Goal: Task Accomplishment & Management: Manage account settings

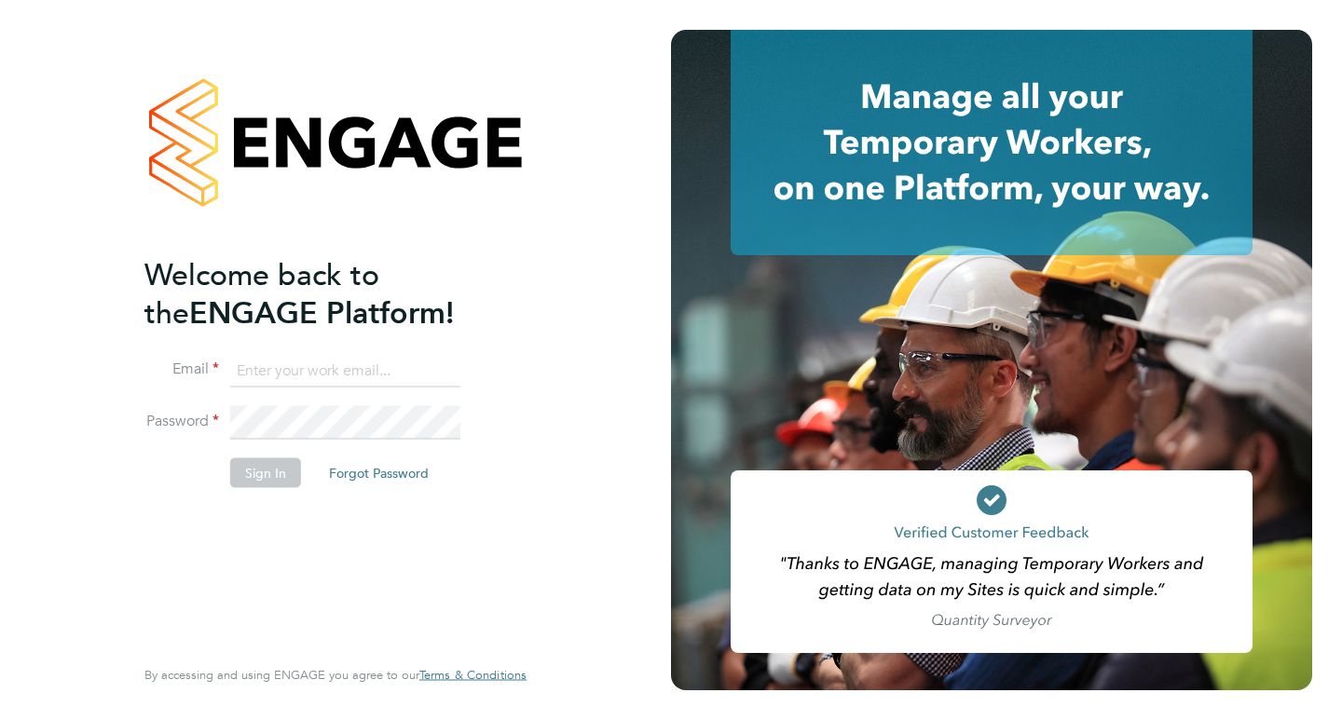
type input "[PERSON_NAME][EMAIL_ADDRESS][DOMAIN_NAME]"
click at [262, 475] on button "Sign In" at bounding box center [265, 473] width 71 height 30
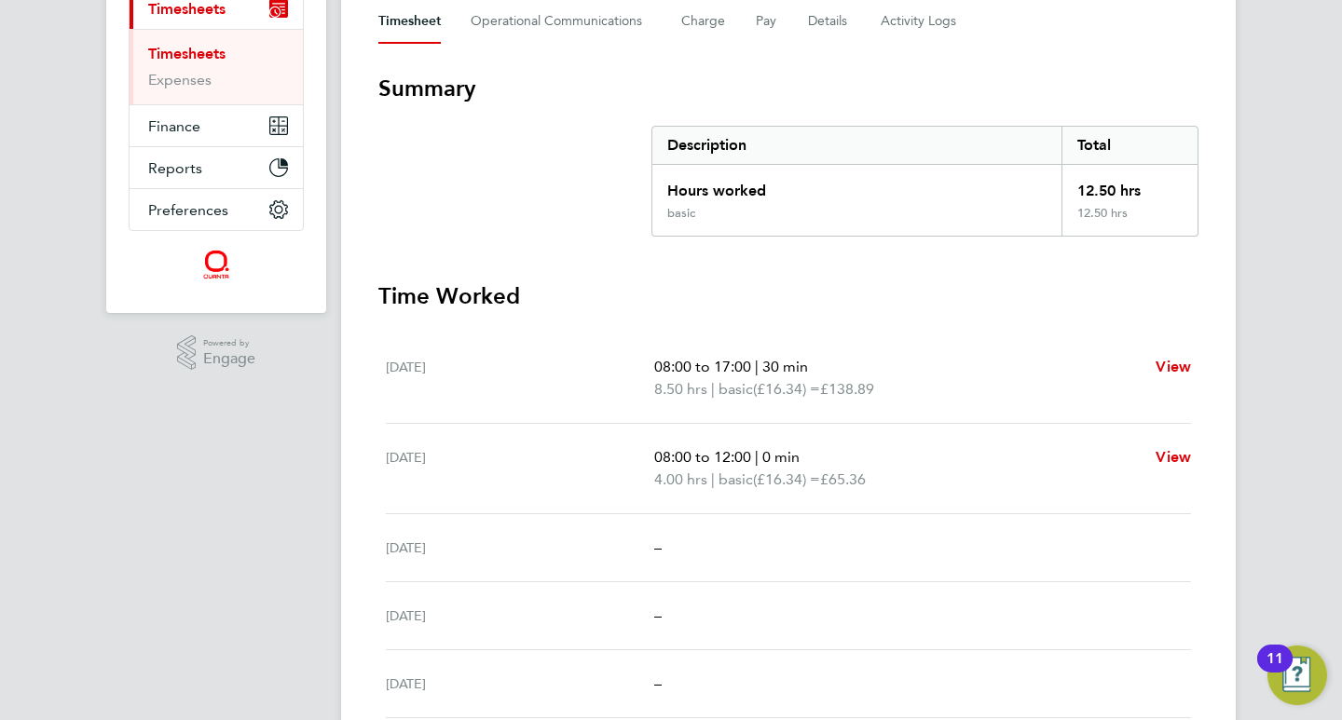
scroll to position [277, 0]
click at [199, 55] on link "Timesheets" at bounding box center [186, 53] width 77 height 18
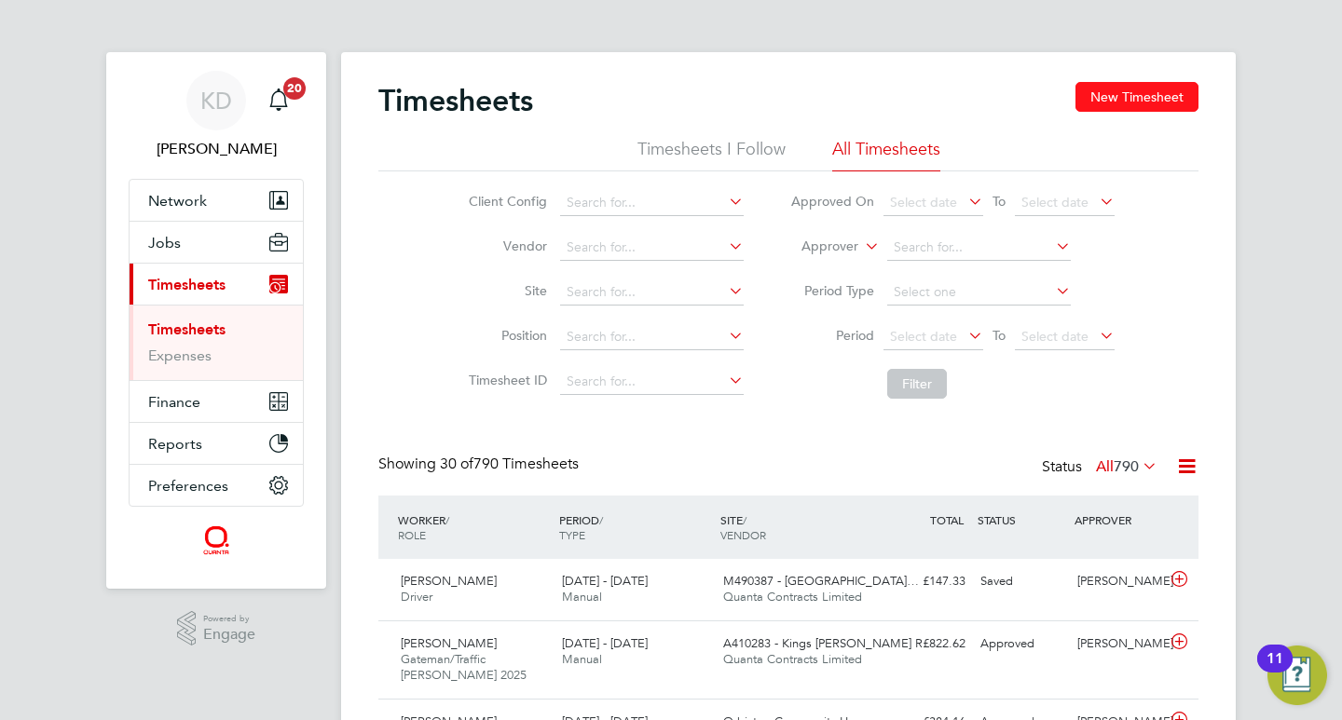
click at [1150, 89] on button "New Timesheet" at bounding box center [1137, 97] width 123 height 30
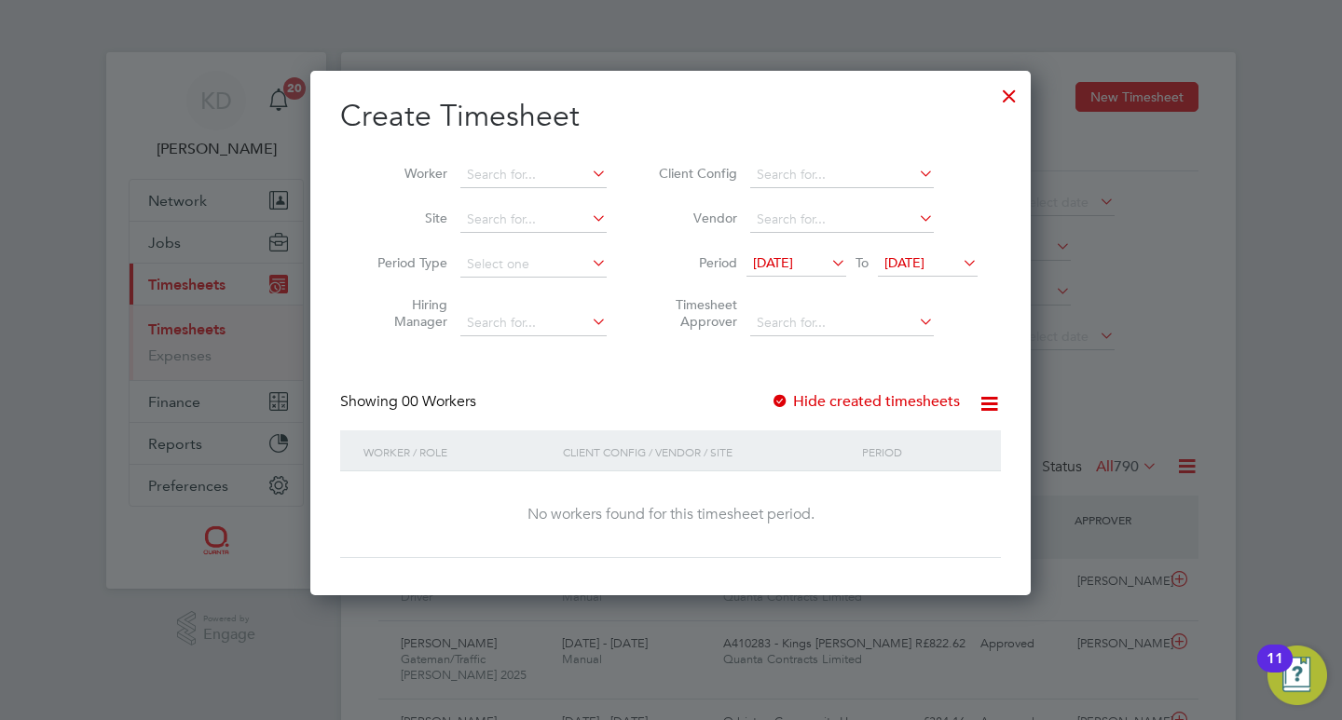
click at [959, 256] on icon at bounding box center [959, 263] width 0 height 26
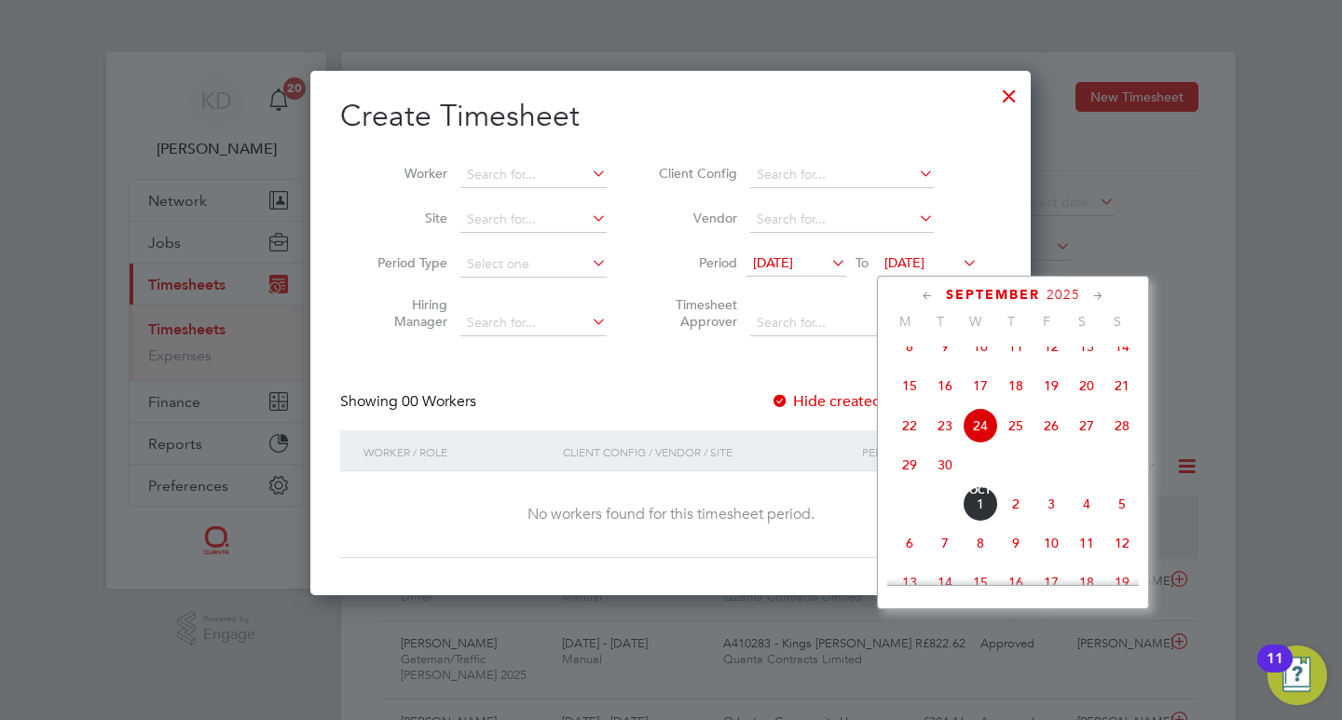
click at [1054, 436] on span "26" at bounding box center [1051, 425] width 35 height 35
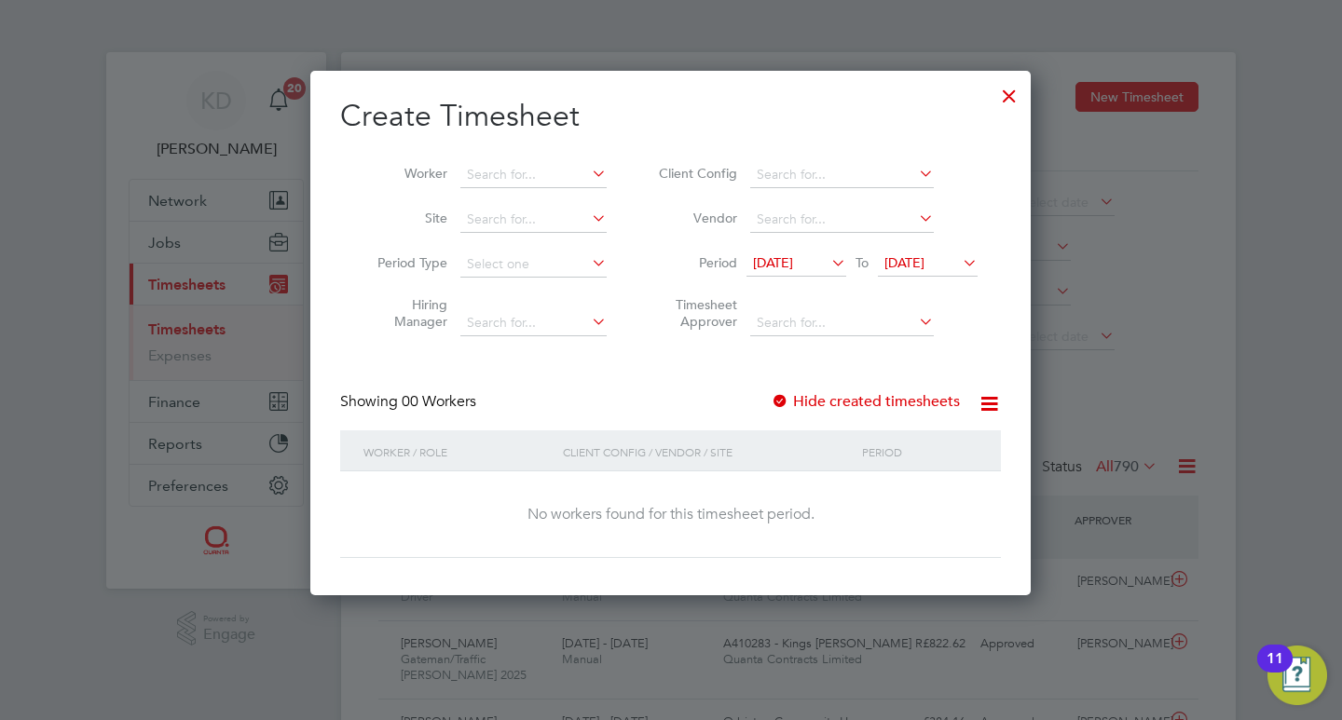
click at [1009, 87] on div at bounding box center [1010, 92] width 34 height 34
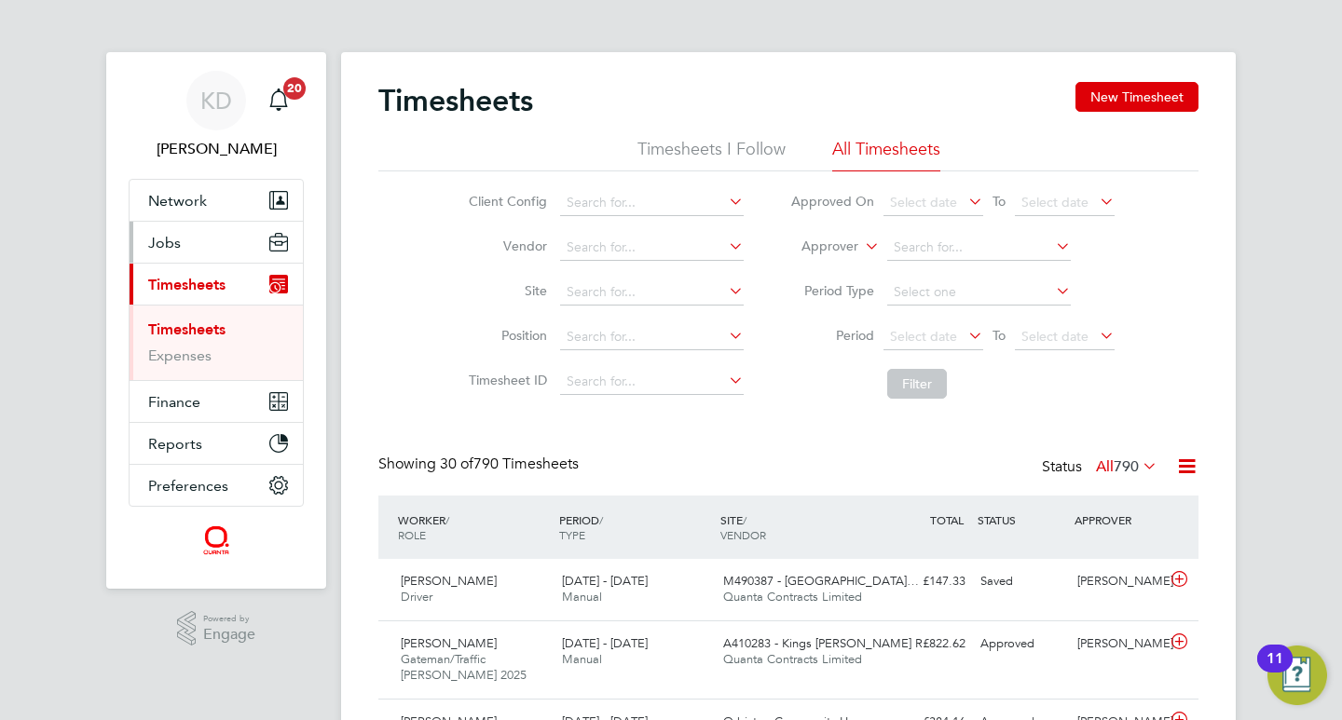
click at [164, 240] on span "Jobs" at bounding box center [164, 243] width 33 height 18
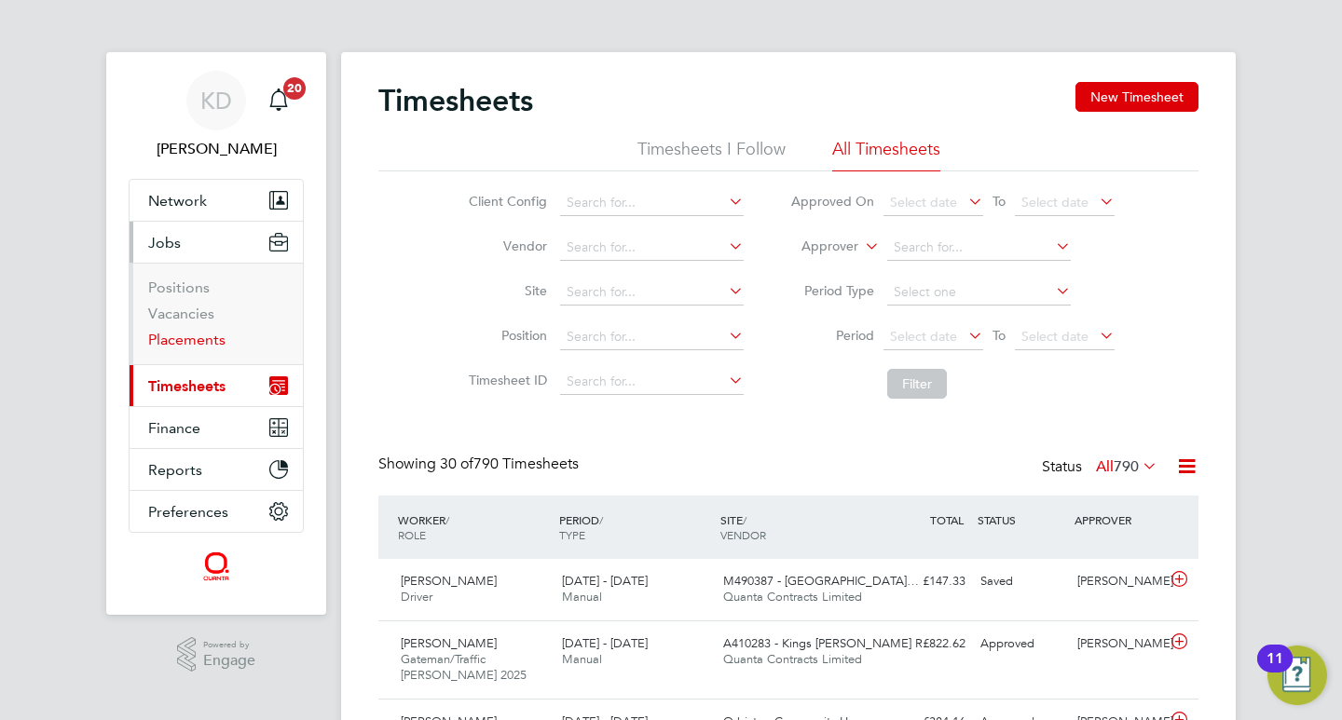
click at [166, 340] on link "Placements" at bounding box center [186, 340] width 77 height 18
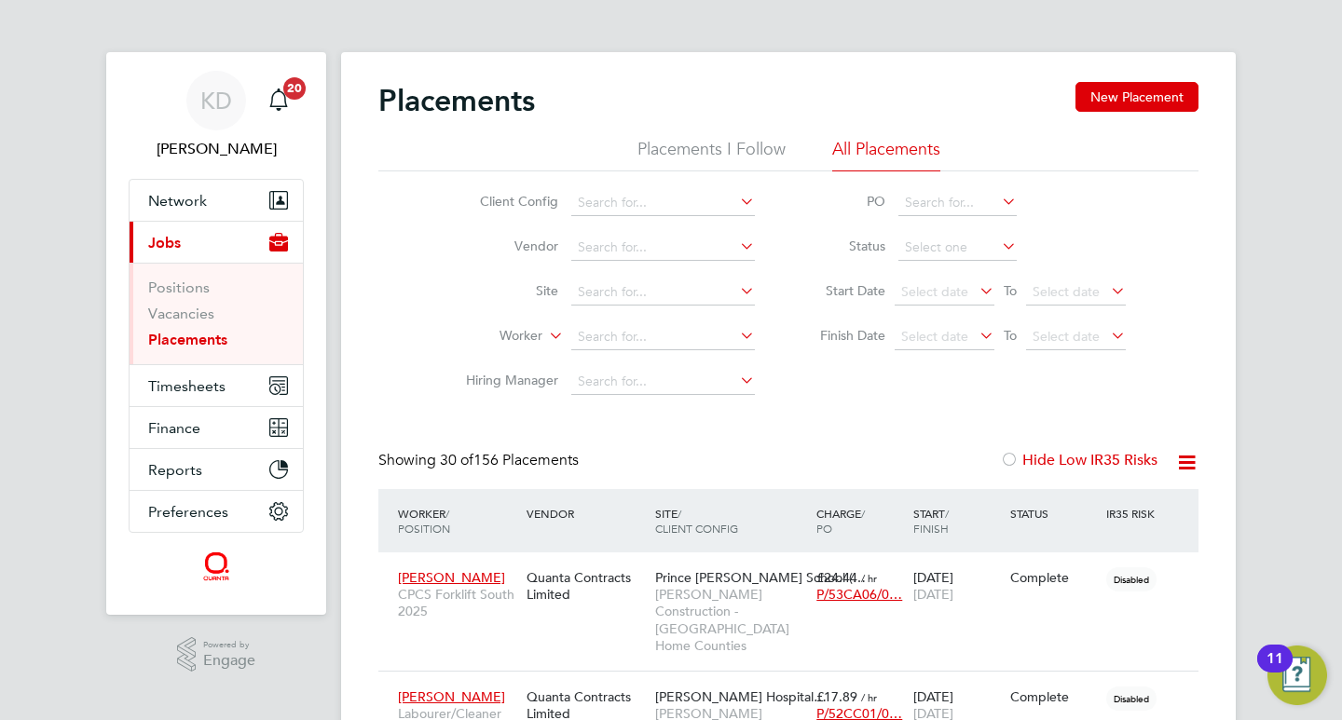
click at [736, 328] on icon at bounding box center [736, 335] width 0 height 26
click at [671, 353] on li "Eriks Andza" at bounding box center [662, 362] width 185 height 25
type input "[PERSON_NAME]"
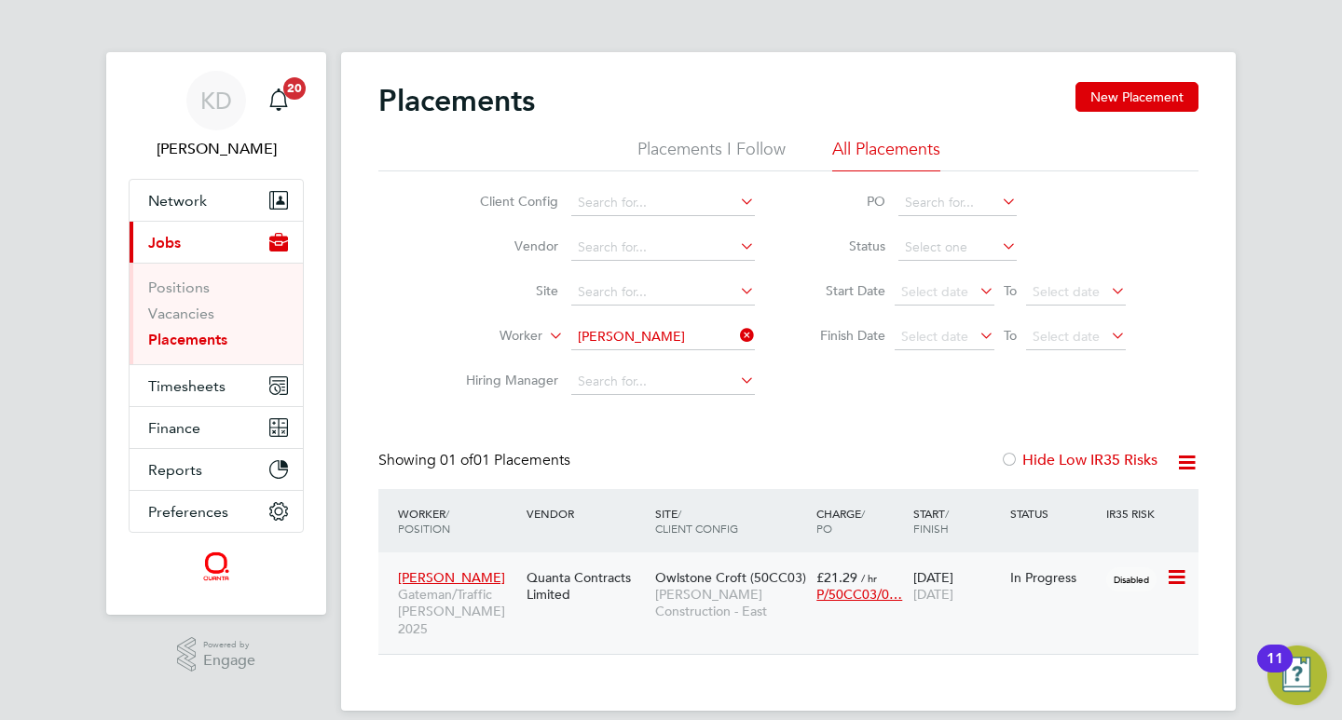
click at [618, 583] on div "Quanta Contracts Limited" at bounding box center [586, 586] width 129 height 52
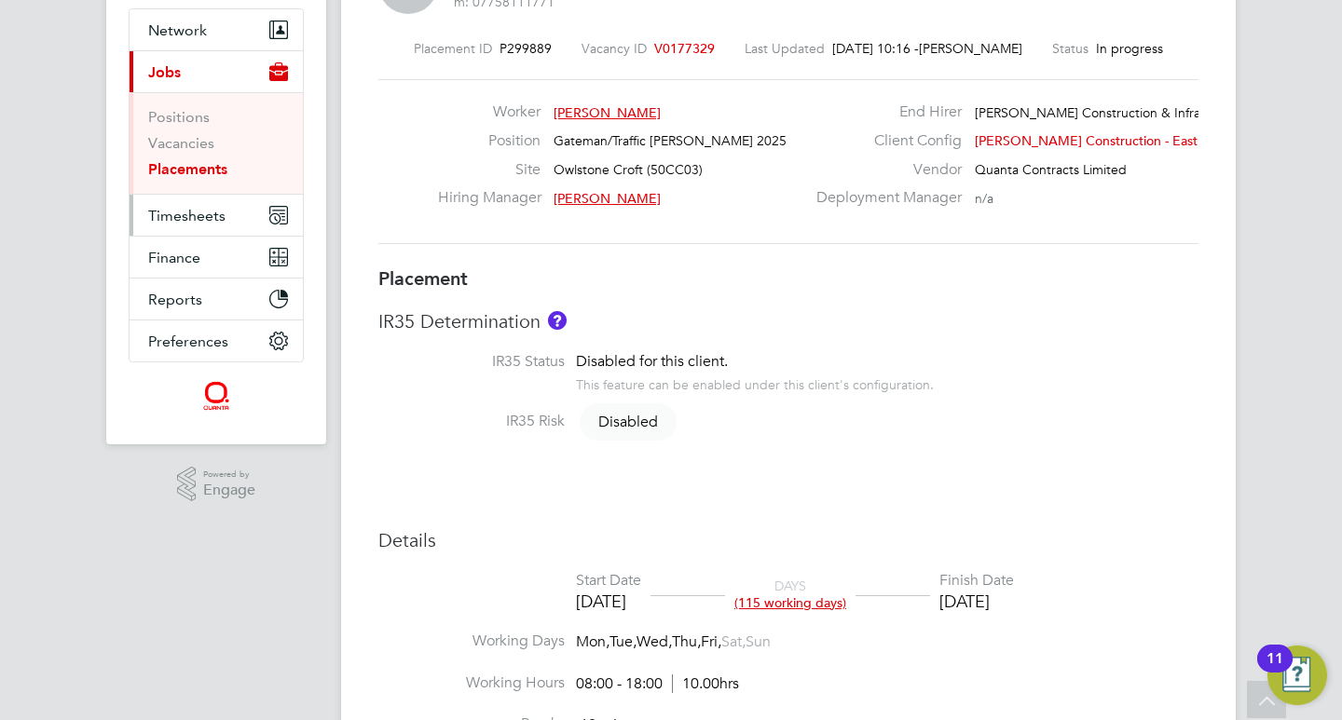
click at [195, 218] on span "Timesheets" at bounding box center [186, 216] width 77 height 18
click at [179, 209] on span "Timesheets" at bounding box center [186, 216] width 77 height 18
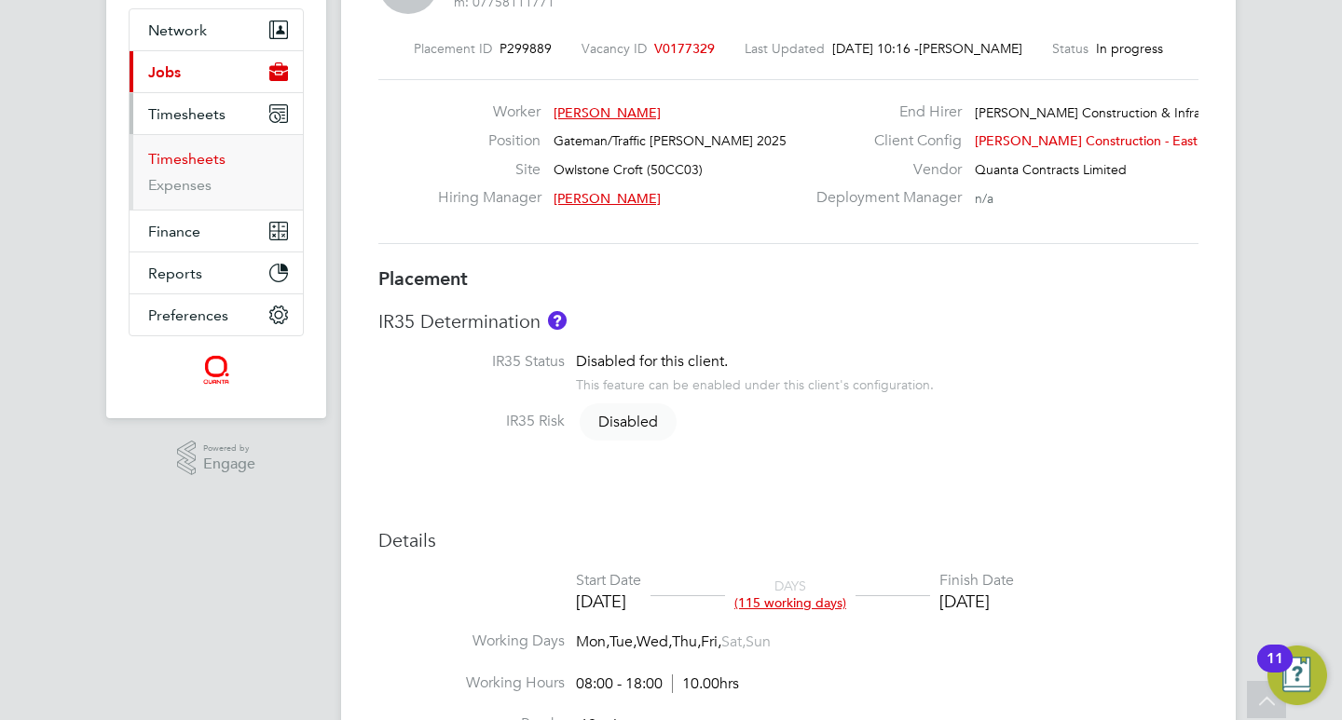
click at [206, 150] on link "Timesheets" at bounding box center [186, 159] width 77 height 18
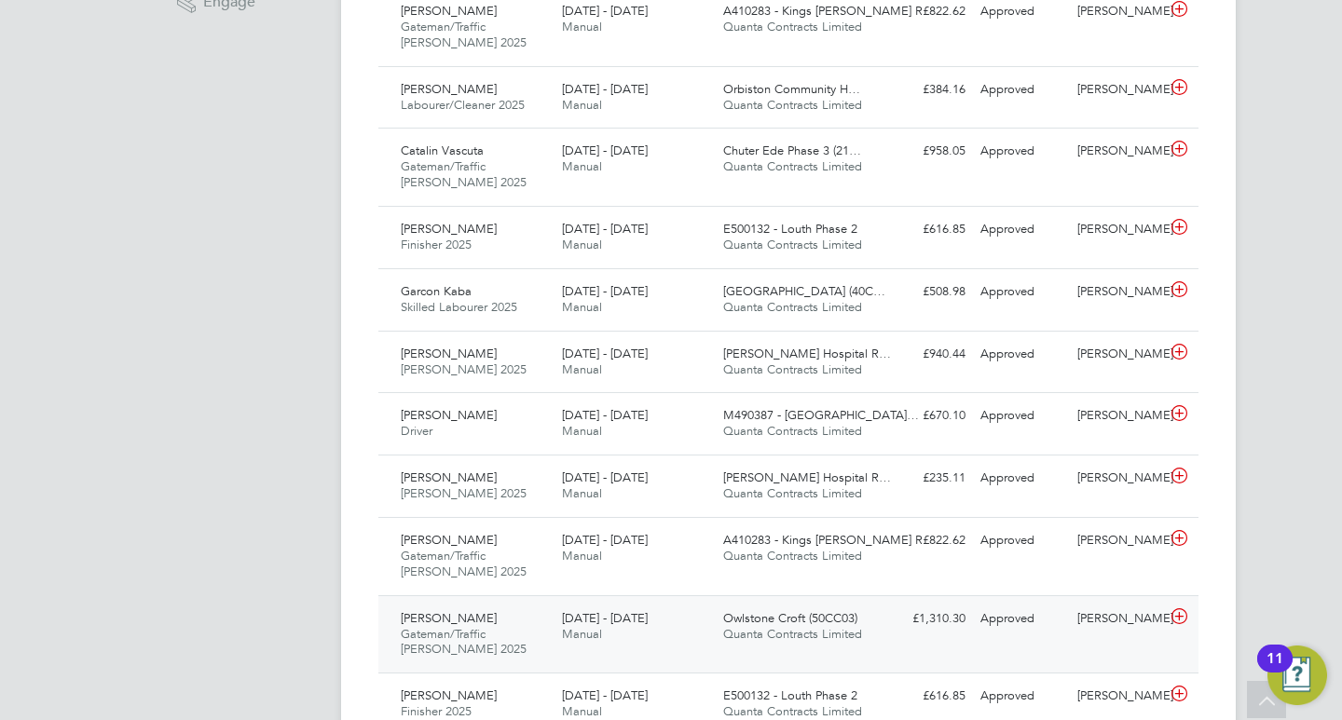
click at [593, 622] on span "20 - 26 Sep 2025" at bounding box center [605, 618] width 86 height 16
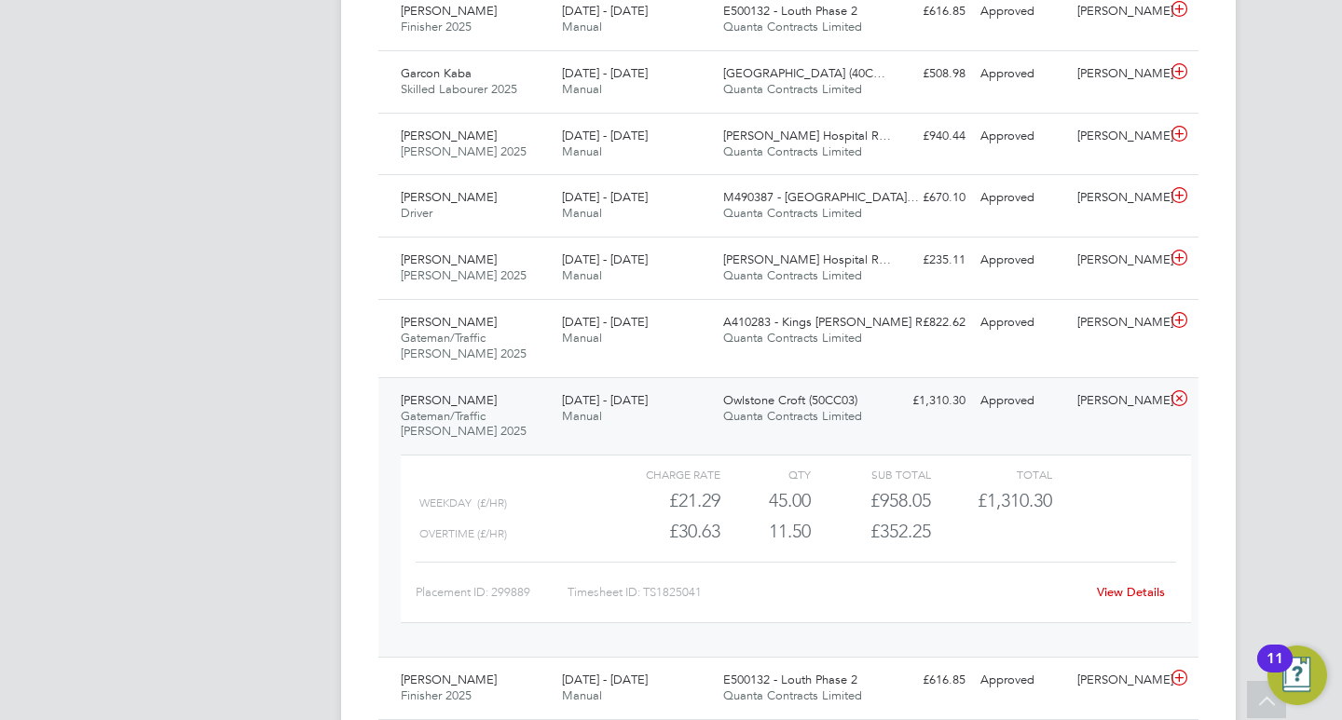
click at [1115, 596] on link "View Details" at bounding box center [1131, 592] width 68 height 16
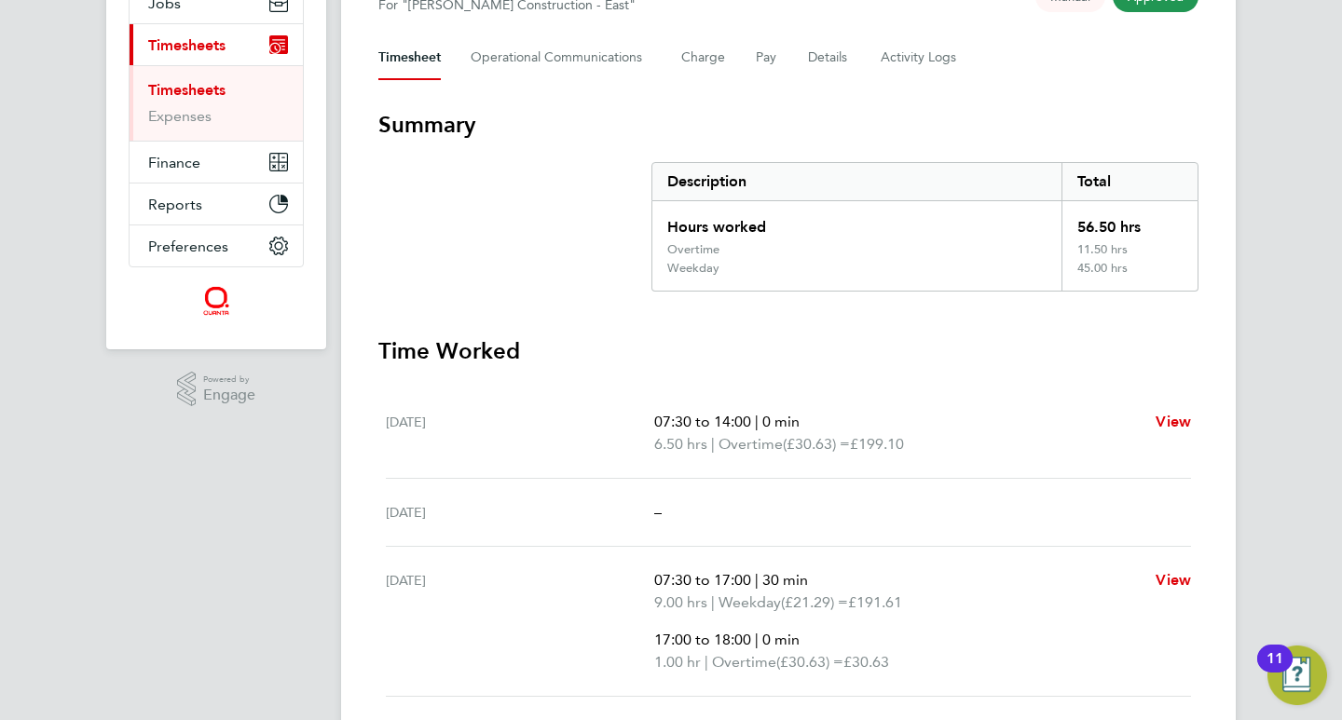
scroll to position [193, 0]
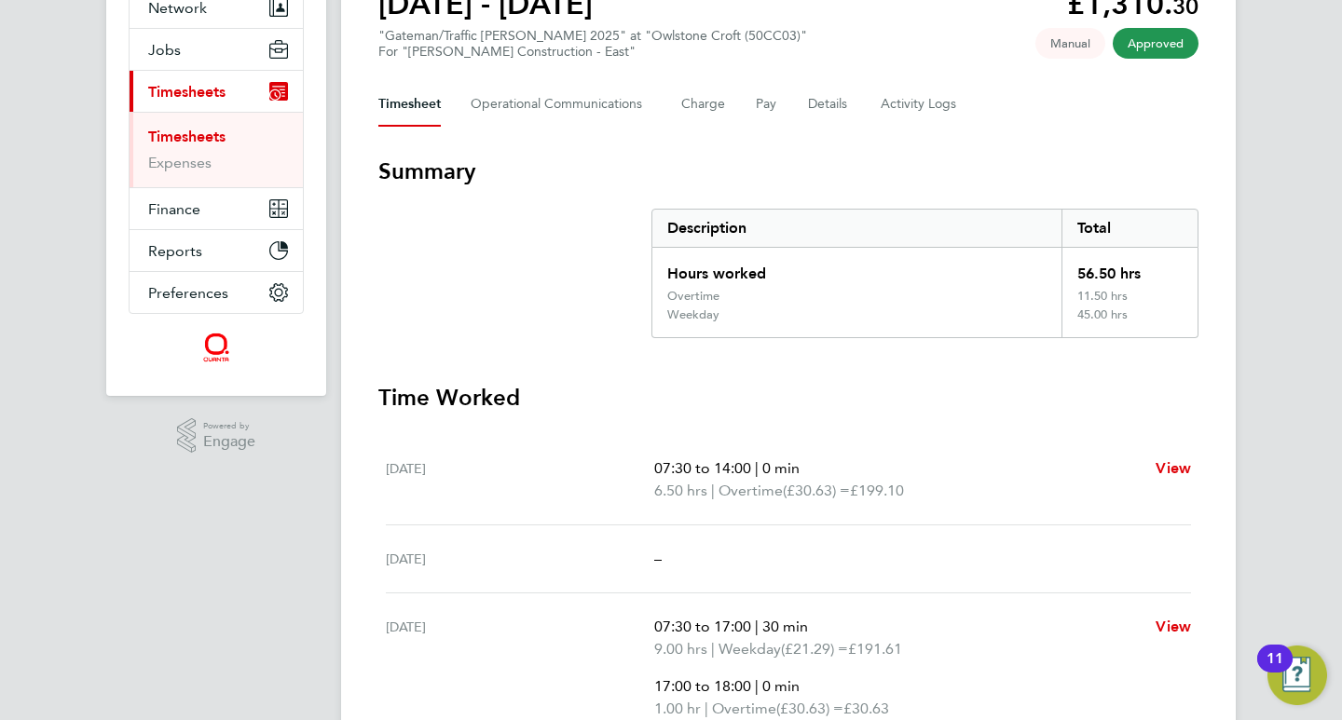
click at [199, 132] on link "Timesheets" at bounding box center [186, 137] width 77 height 18
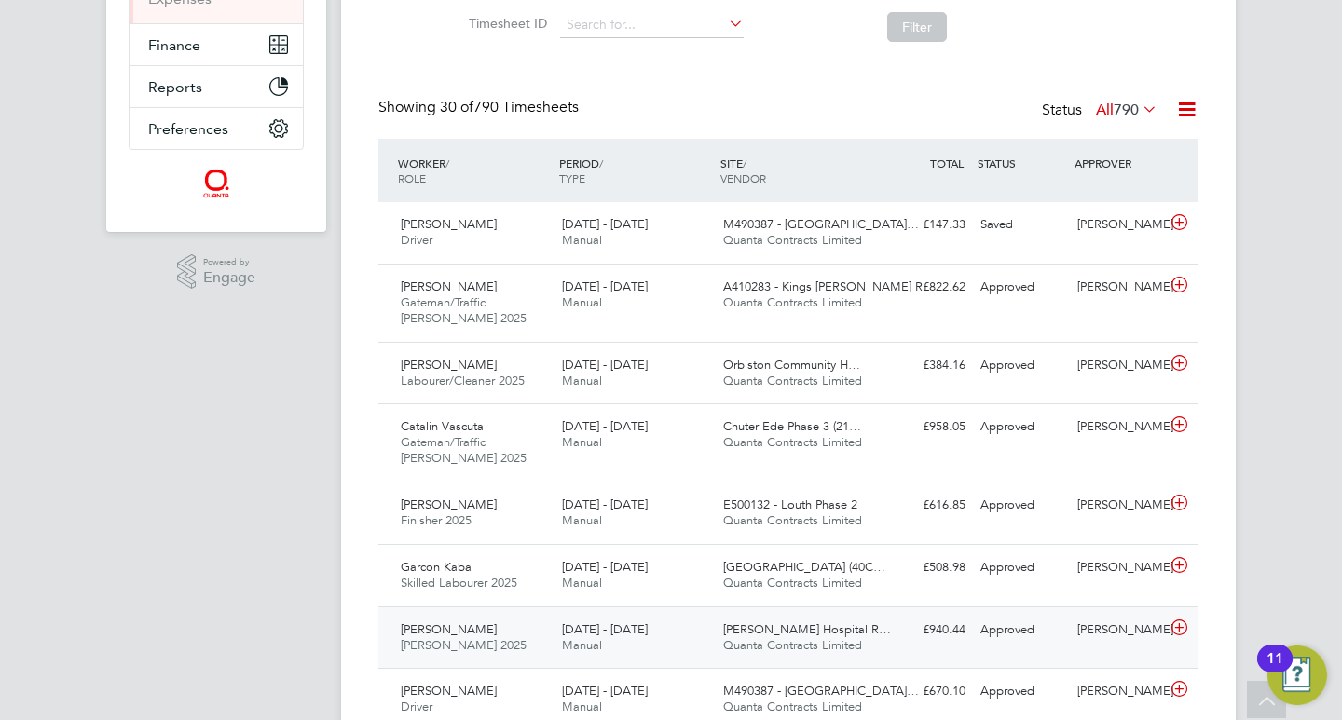
click at [517, 641] on div "Mykola Bielov Carpenter 2025 20 - 26 Sep 2025" at bounding box center [473, 638] width 161 height 47
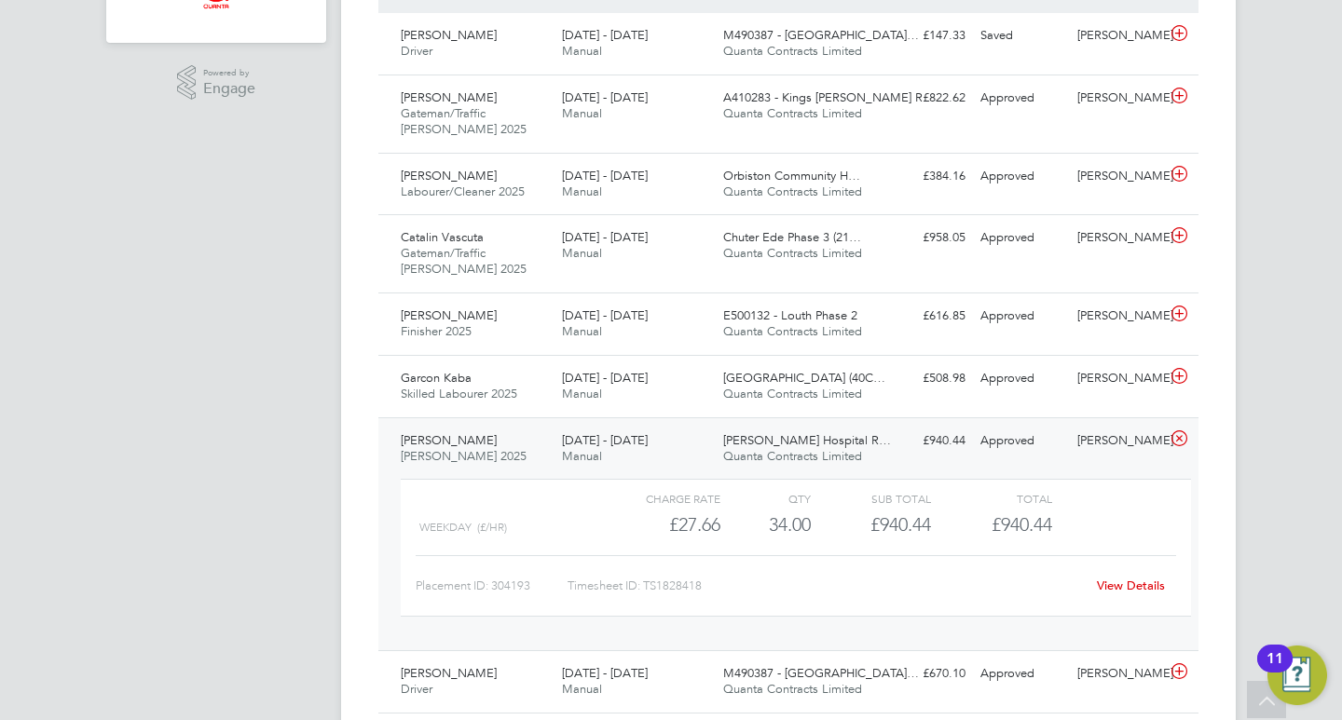
click at [1105, 583] on link "View Details" at bounding box center [1131, 586] width 68 height 16
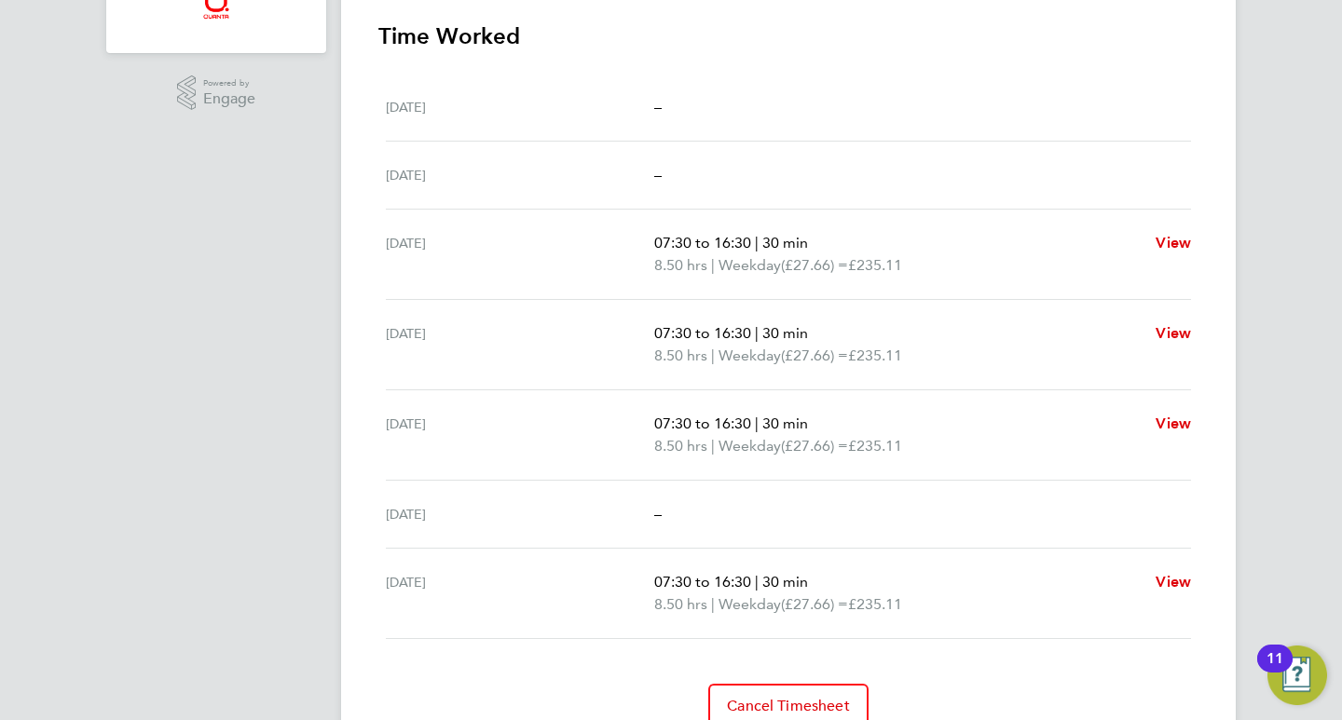
scroll to position [539, 0]
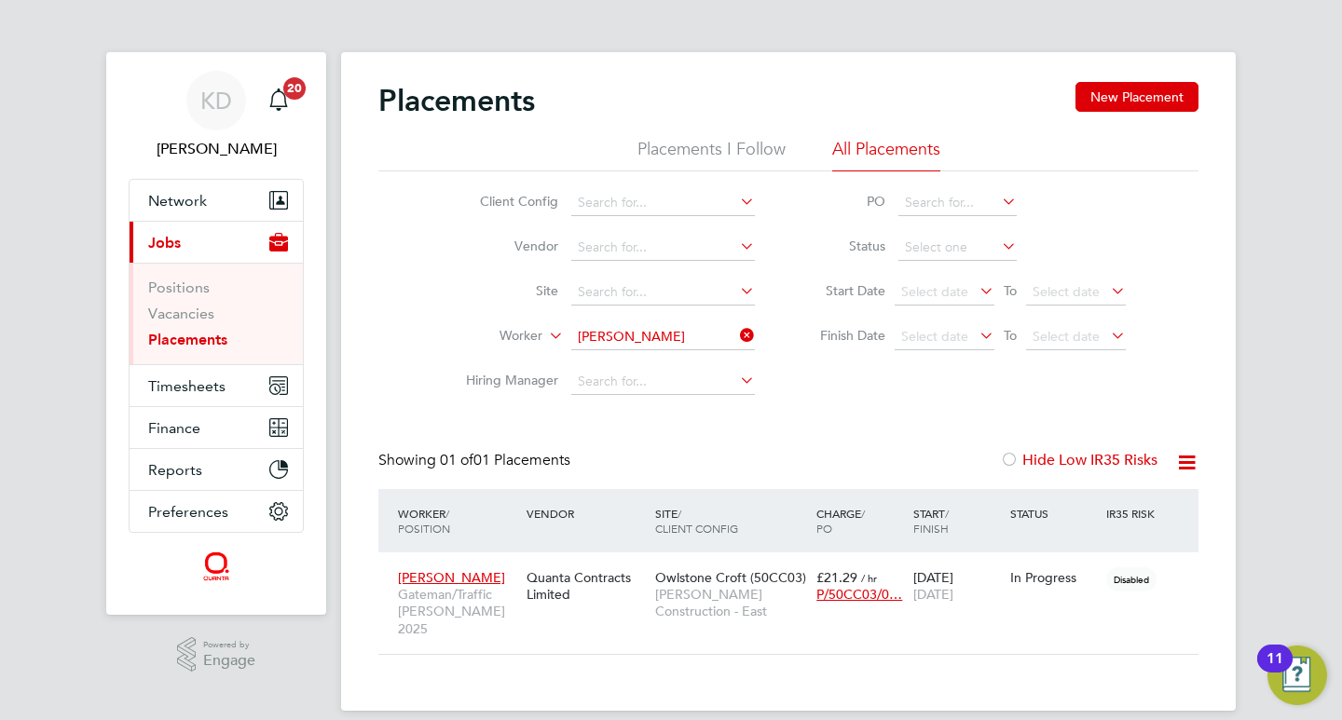
scroll to position [18, 88]
click at [201, 337] on link "Placements" at bounding box center [187, 340] width 79 height 18
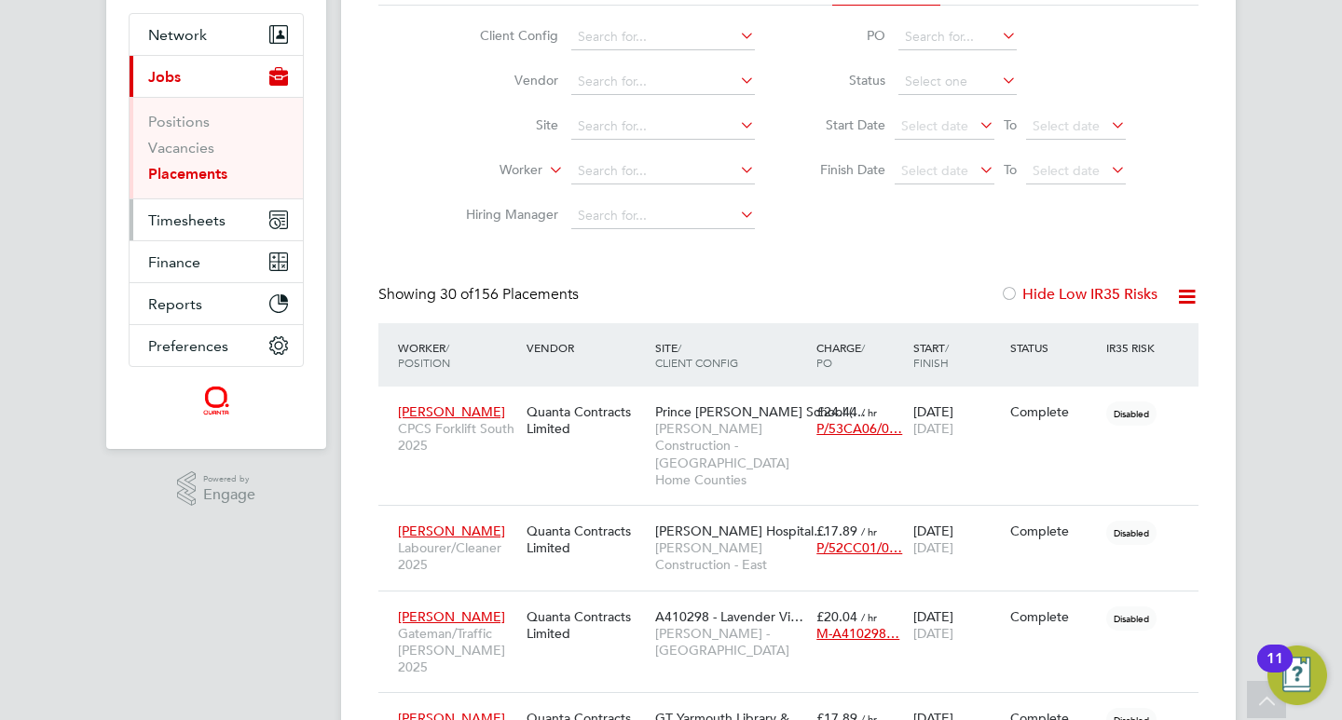
click at [195, 214] on span "Timesheets" at bounding box center [186, 221] width 77 height 18
click at [215, 222] on span "Timesheets" at bounding box center [186, 221] width 77 height 18
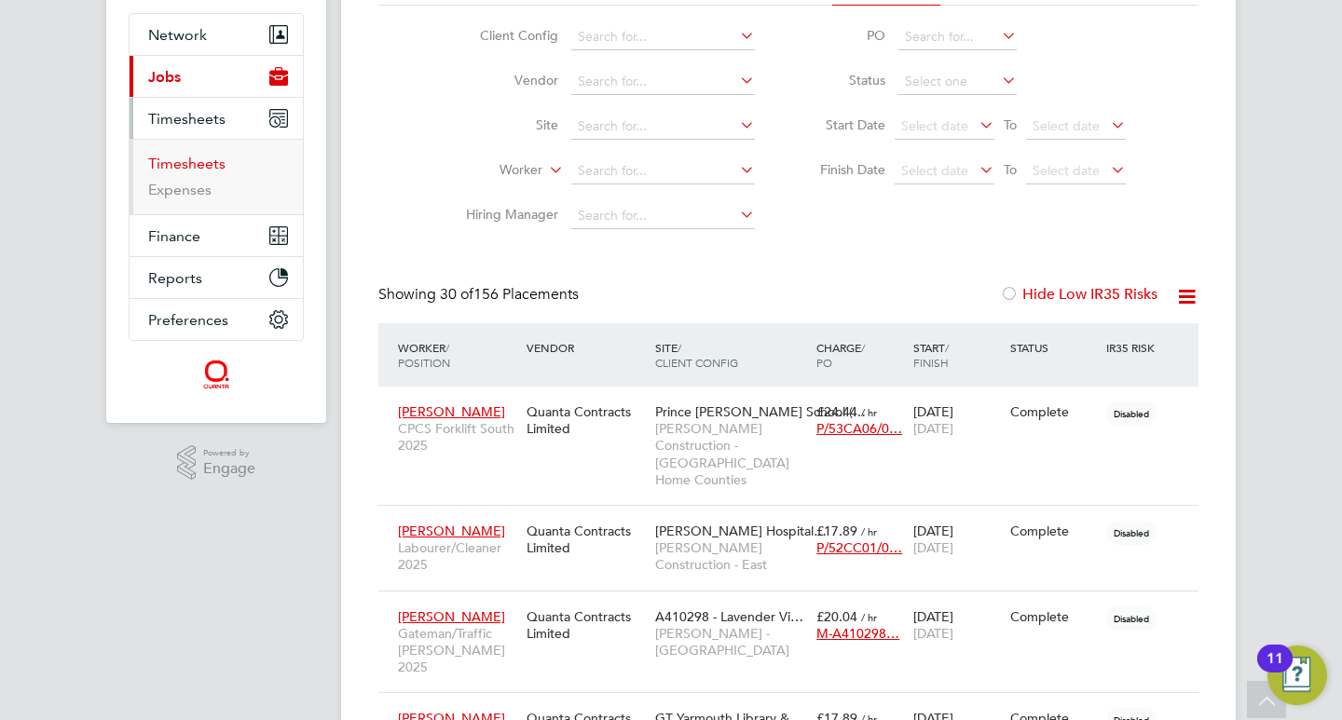
click at [202, 164] on link "Timesheets" at bounding box center [186, 164] width 77 height 18
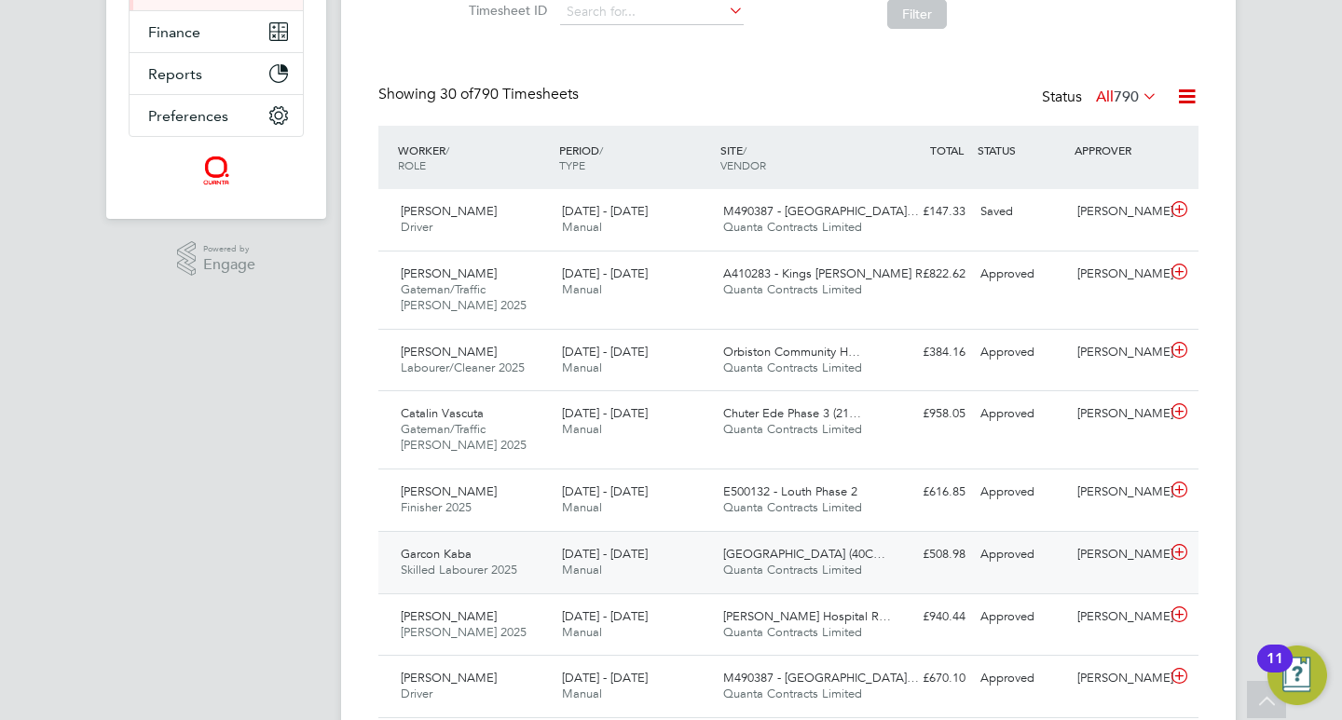
click at [622, 561] on span "[DATE] - [DATE]" at bounding box center [605, 554] width 86 height 16
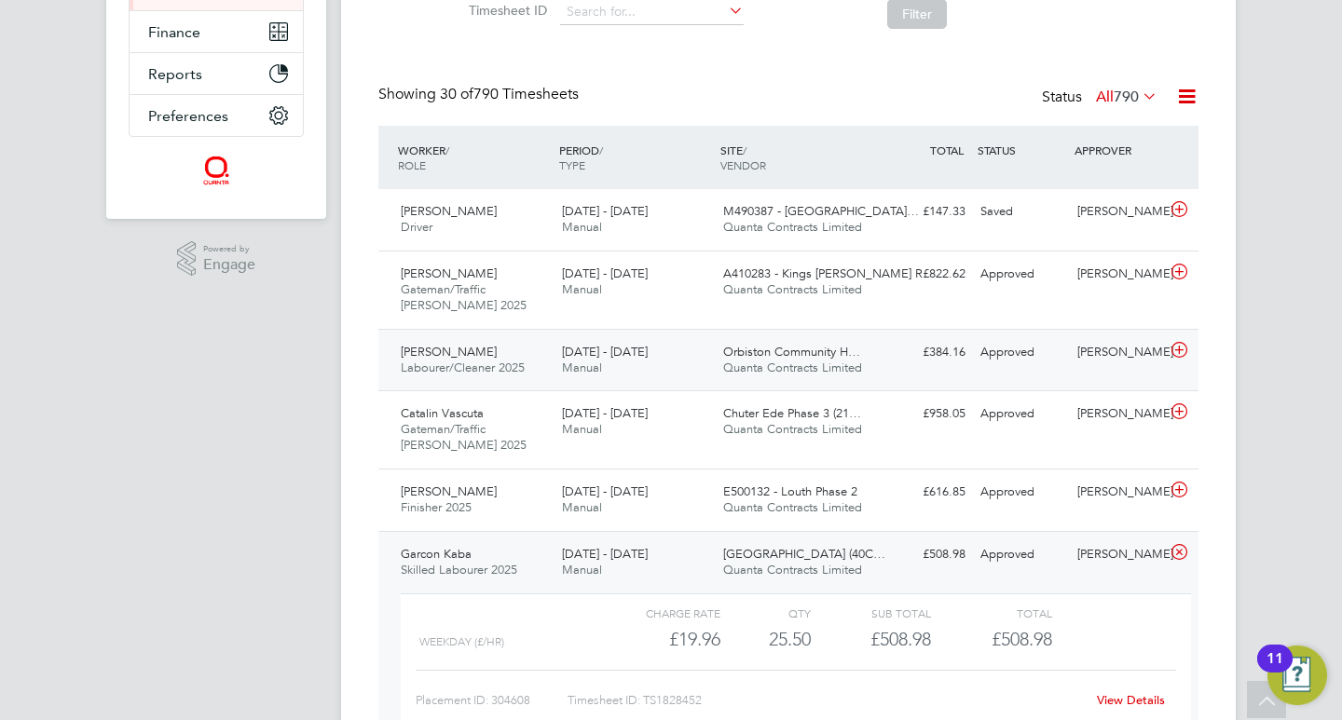
click at [704, 359] on div "[DATE] - [DATE] Manual" at bounding box center [635, 360] width 161 height 47
